Goal: Find specific page/section: Find specific page/section

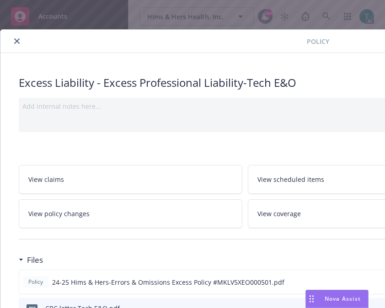
click at [14, 41] on icon "close" at bounding box center [16, 40] width 5 height 5
